Goal: Task Accomplishment & Management: Manage account settings

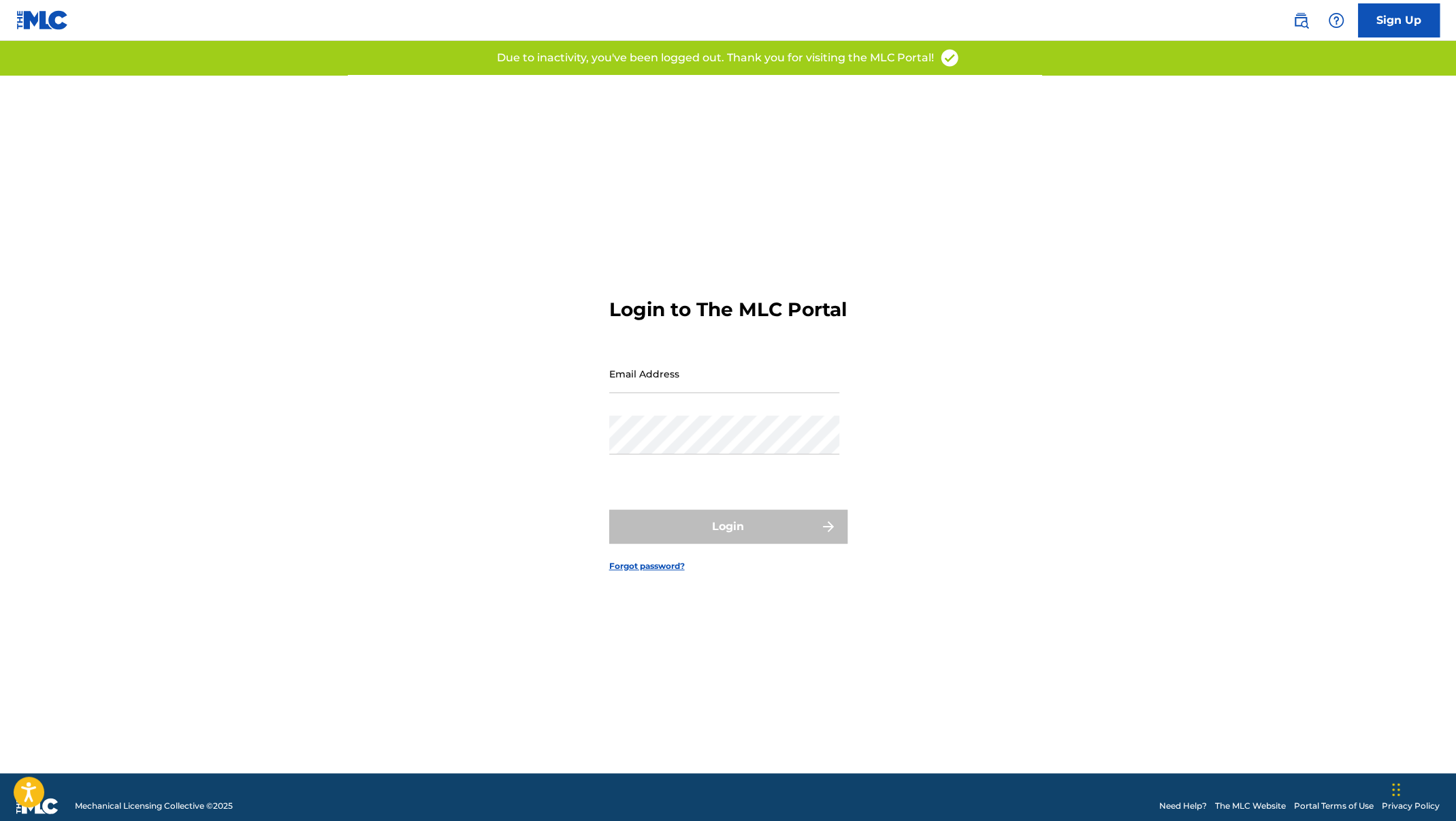
click at [669, 393] on input "Email Address" at bounding box center [724, 373] width 230 height 39
type input "[PERSON_NAME][EMAIL_ADDRESS][DOMAIN_NAME]"
click at [714, 415] on div "Email Address [PERSON_NAME][EMAIL_ADDRESS][DOMAIN_NAME]" at bounding box center [724, 385] width 230 height 61
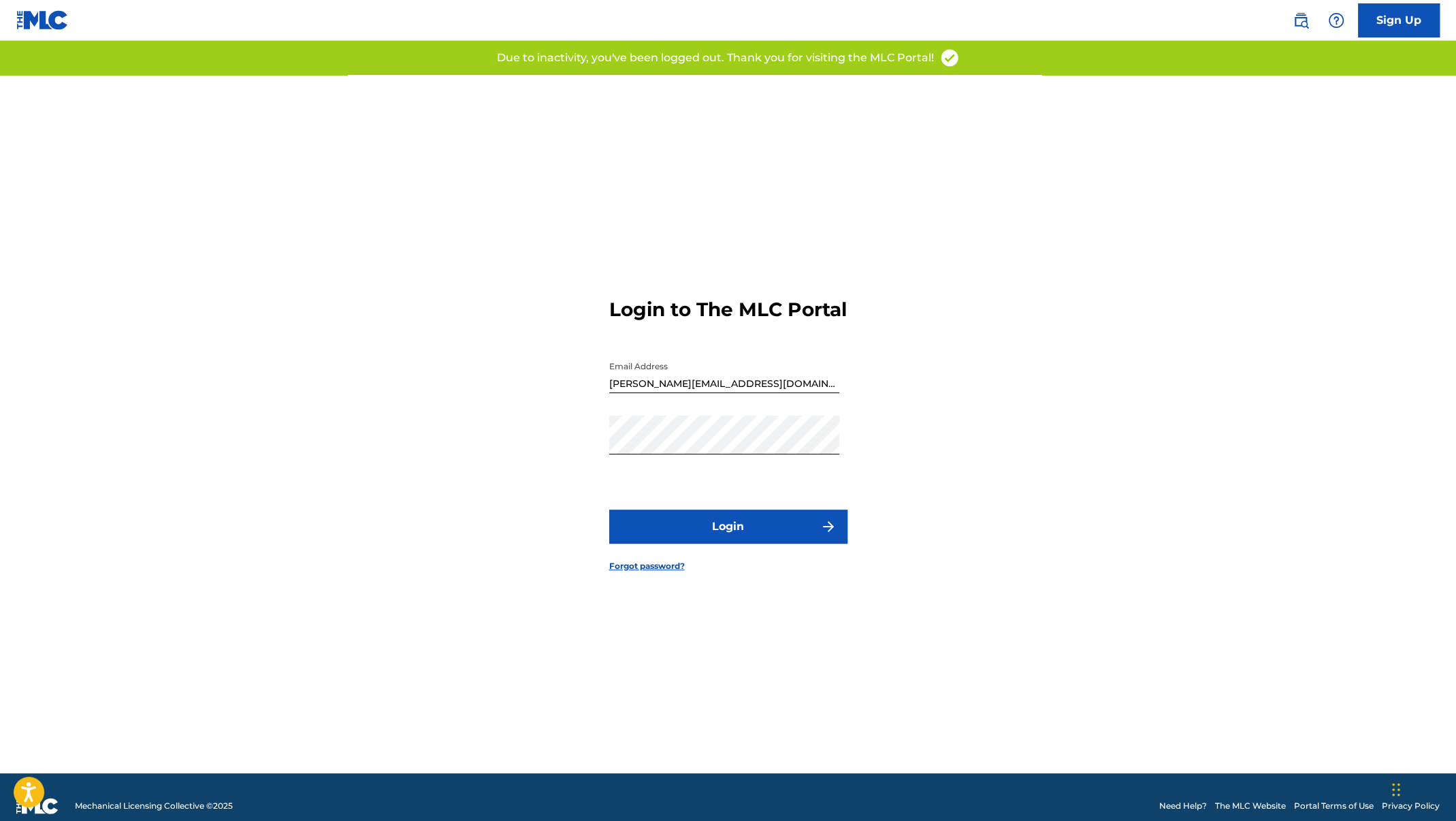
click at [712, 527] on button "Login" at bounding box center [728, 526] width 238 height 34
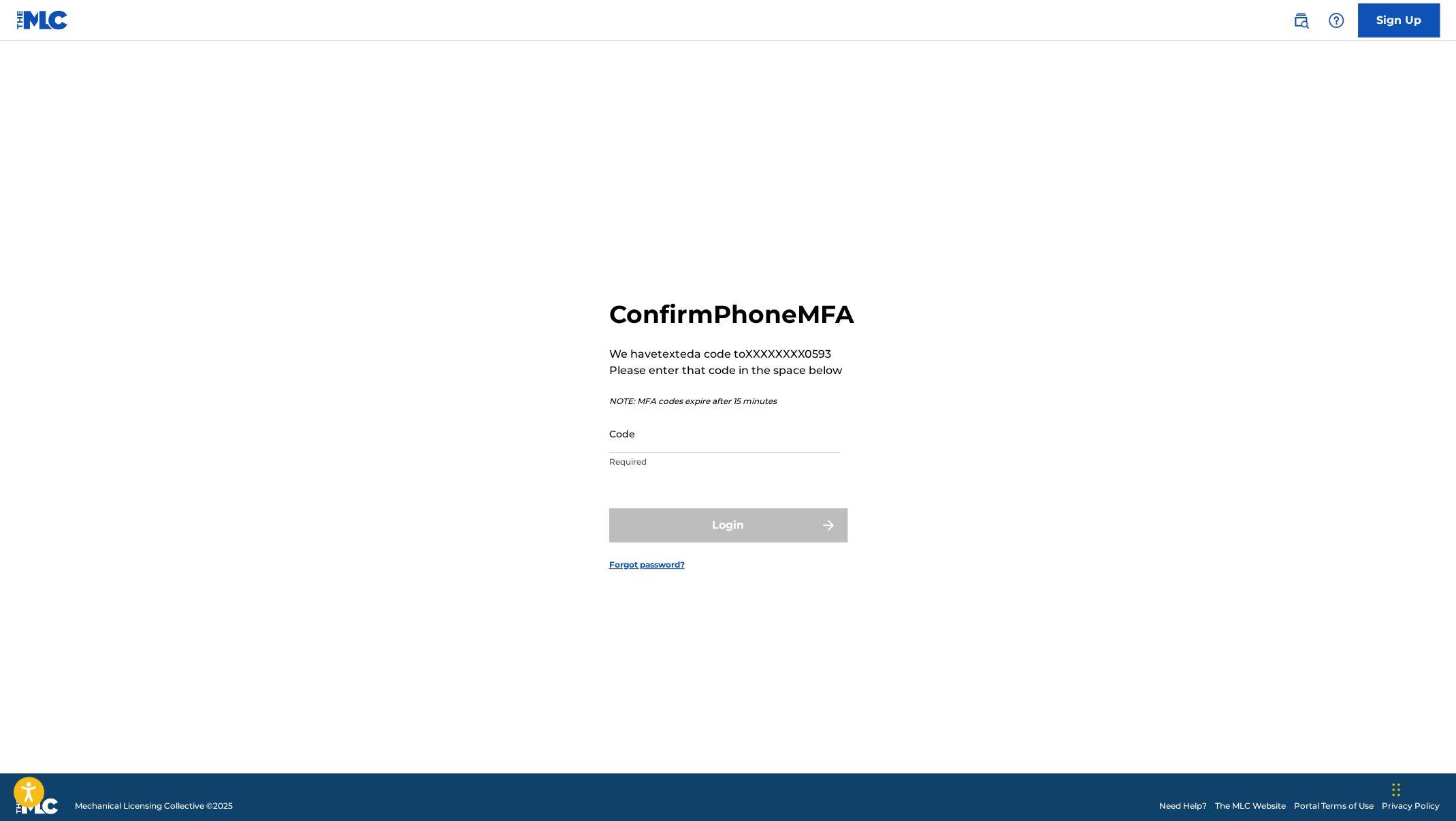
click at [735, 453] on input "Code" at bounding box center [724, 433] width 230 height 39
paste input "395973"
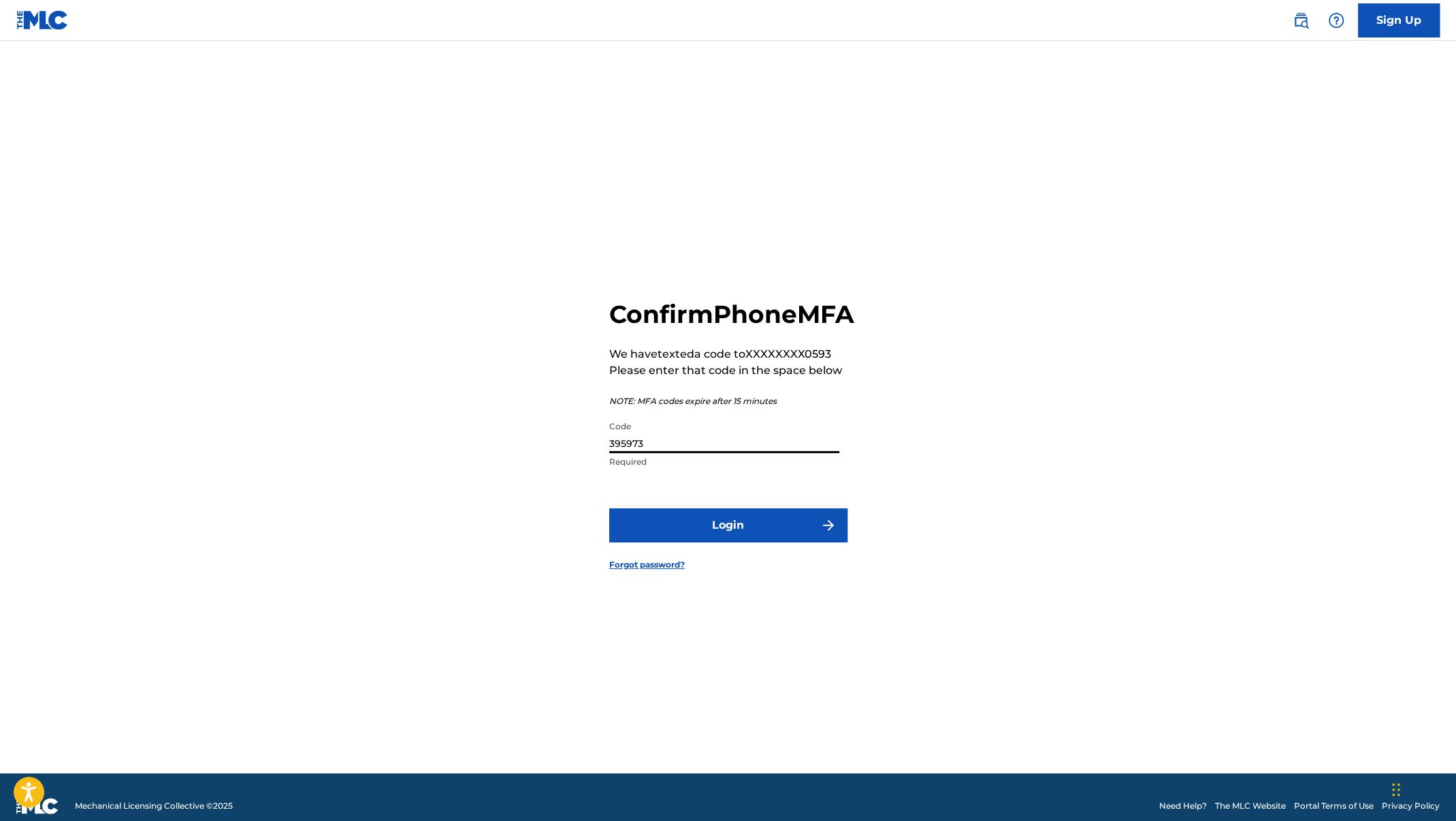
type input "395973"
click at [610, 509] on button "Login" at bounding box center [728, 525] width 238 height 34
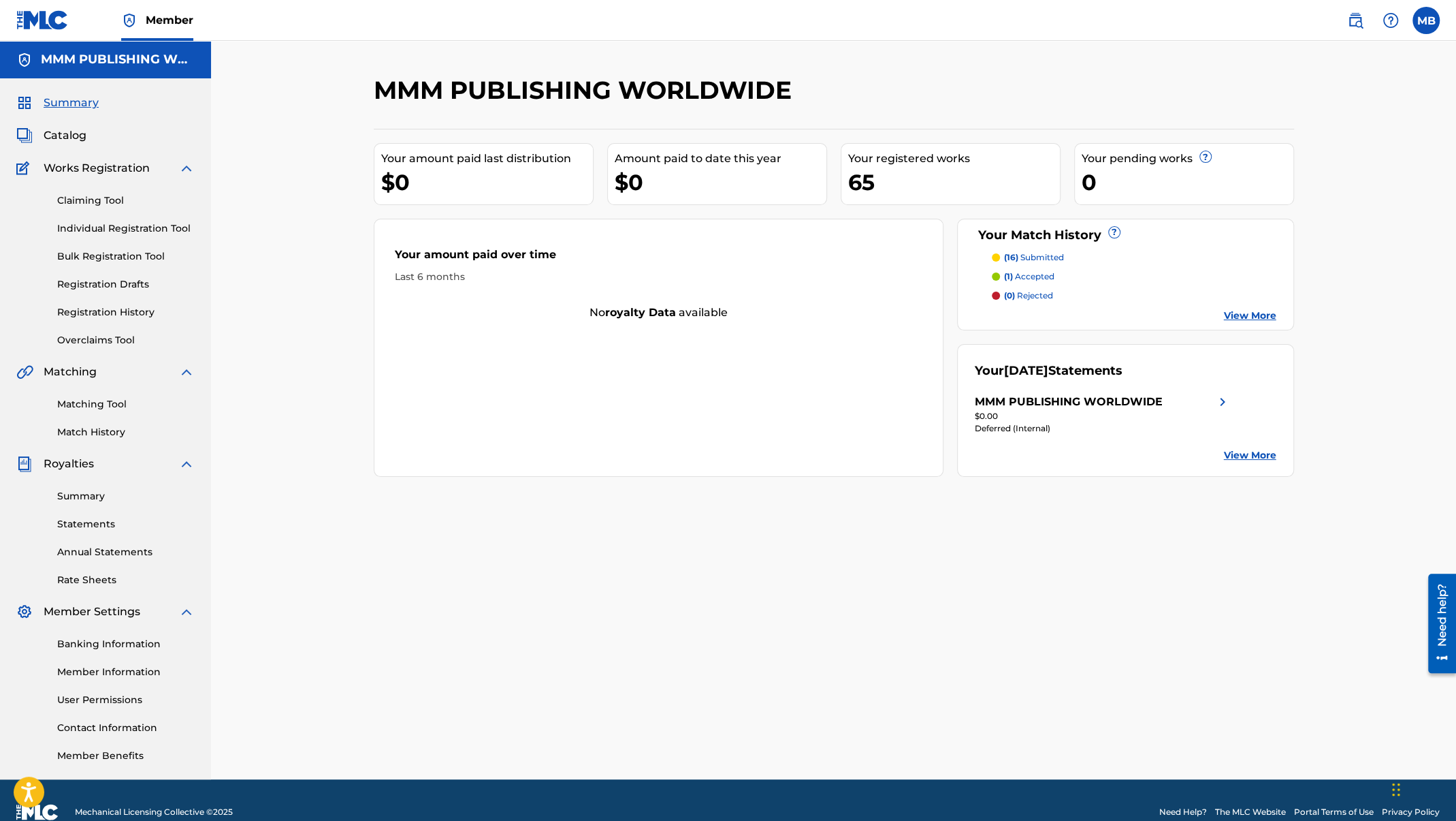
click at [119, 316] on link "Registration History" at bounding box center [126, 312] width 138 height 14
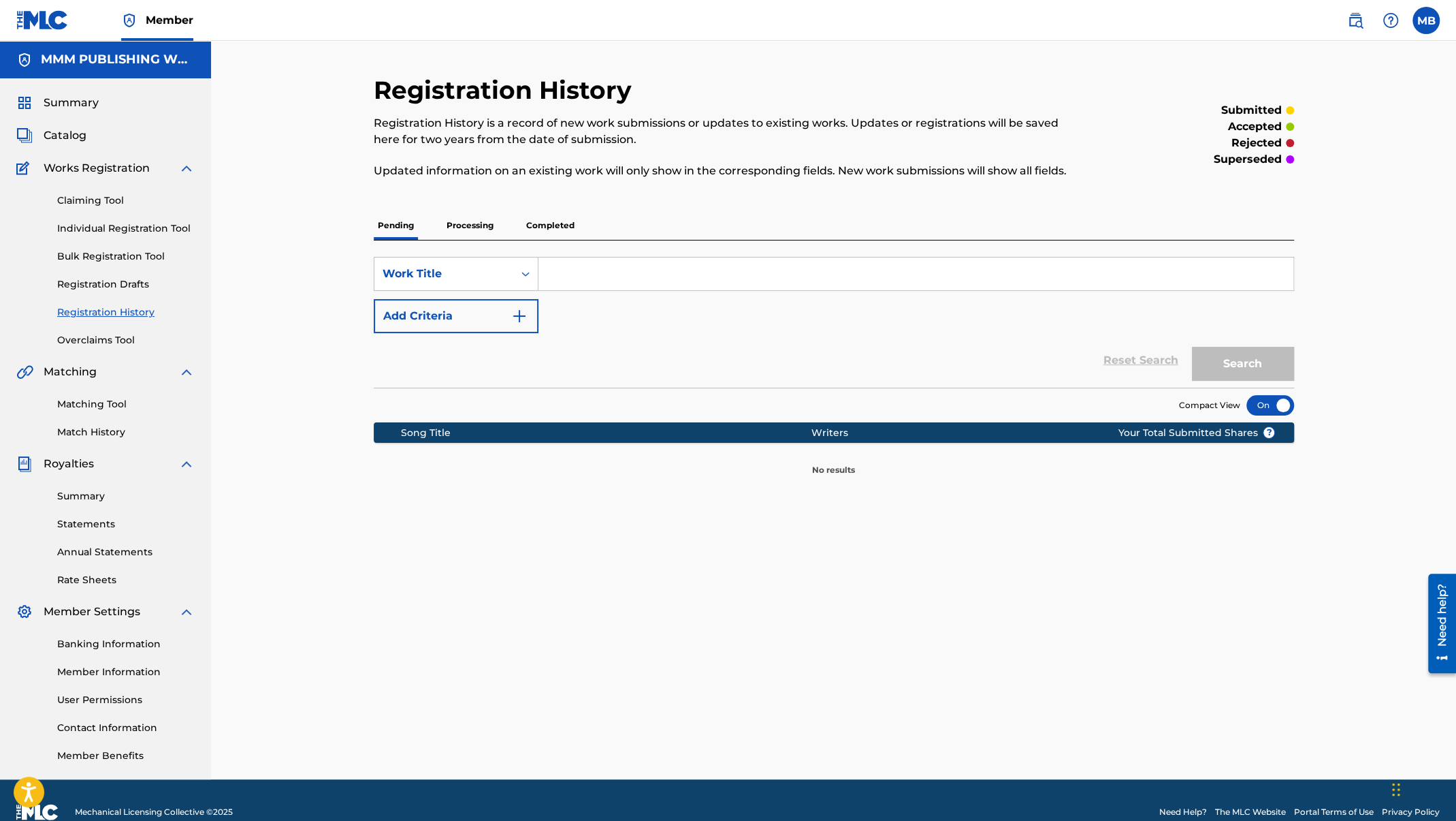
click at [456, 226] on p "Processing" at bounding box center [470, 225] width 55 height 28
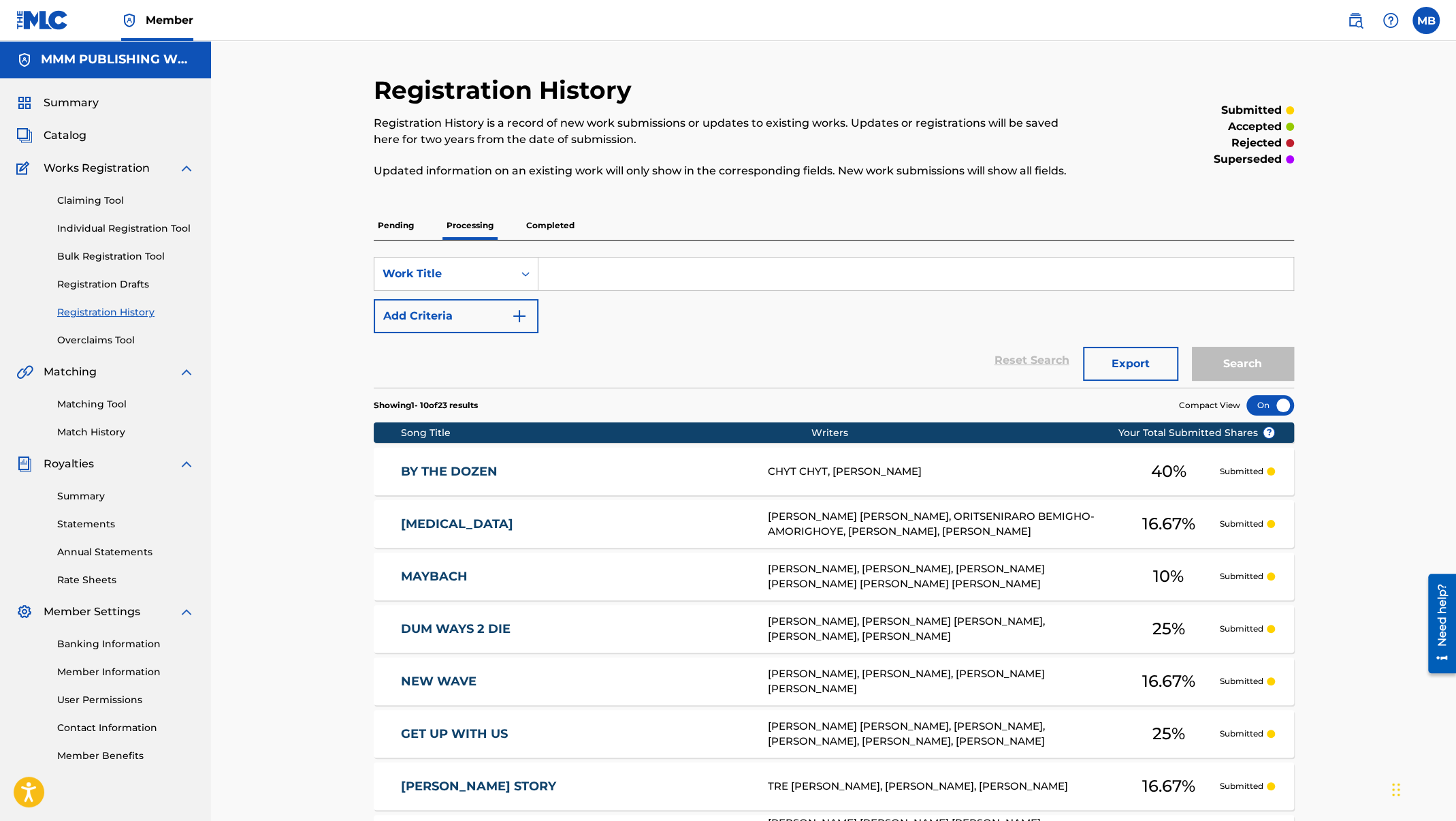
click at [517, 243] on div "SearchWithCriteria916af896-e143-4332-ac80-9835c3b09d9f Work Title Add Criteria …" at bounding box center [834, 313] width 920 height 147
click at [537, 216] on p "Completed" at bounding box center [551, 225] width 56 height 28
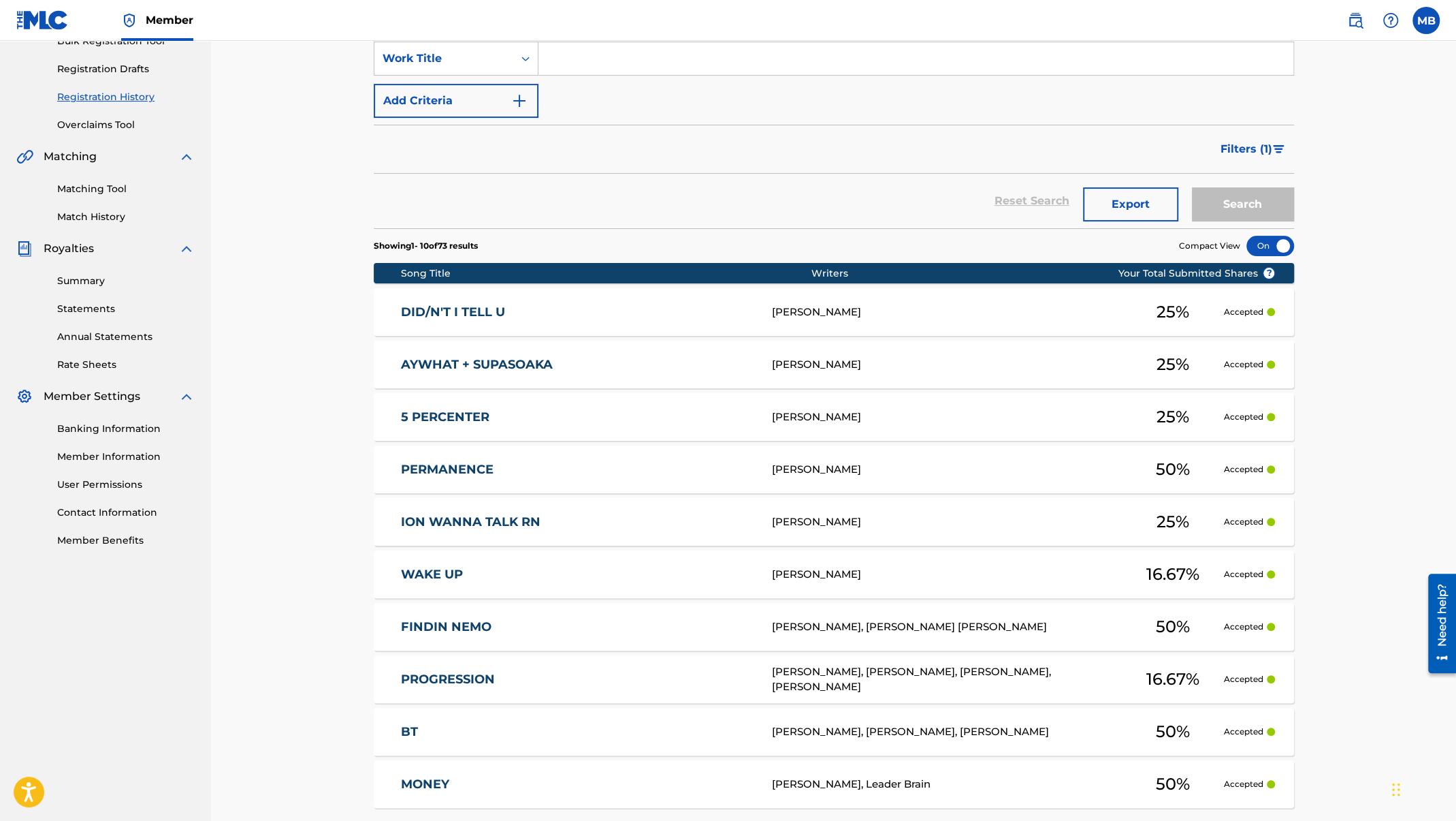
scroll to position [352, 0]
